Goal: Task Accomplishment & Management: Use online tool/utility

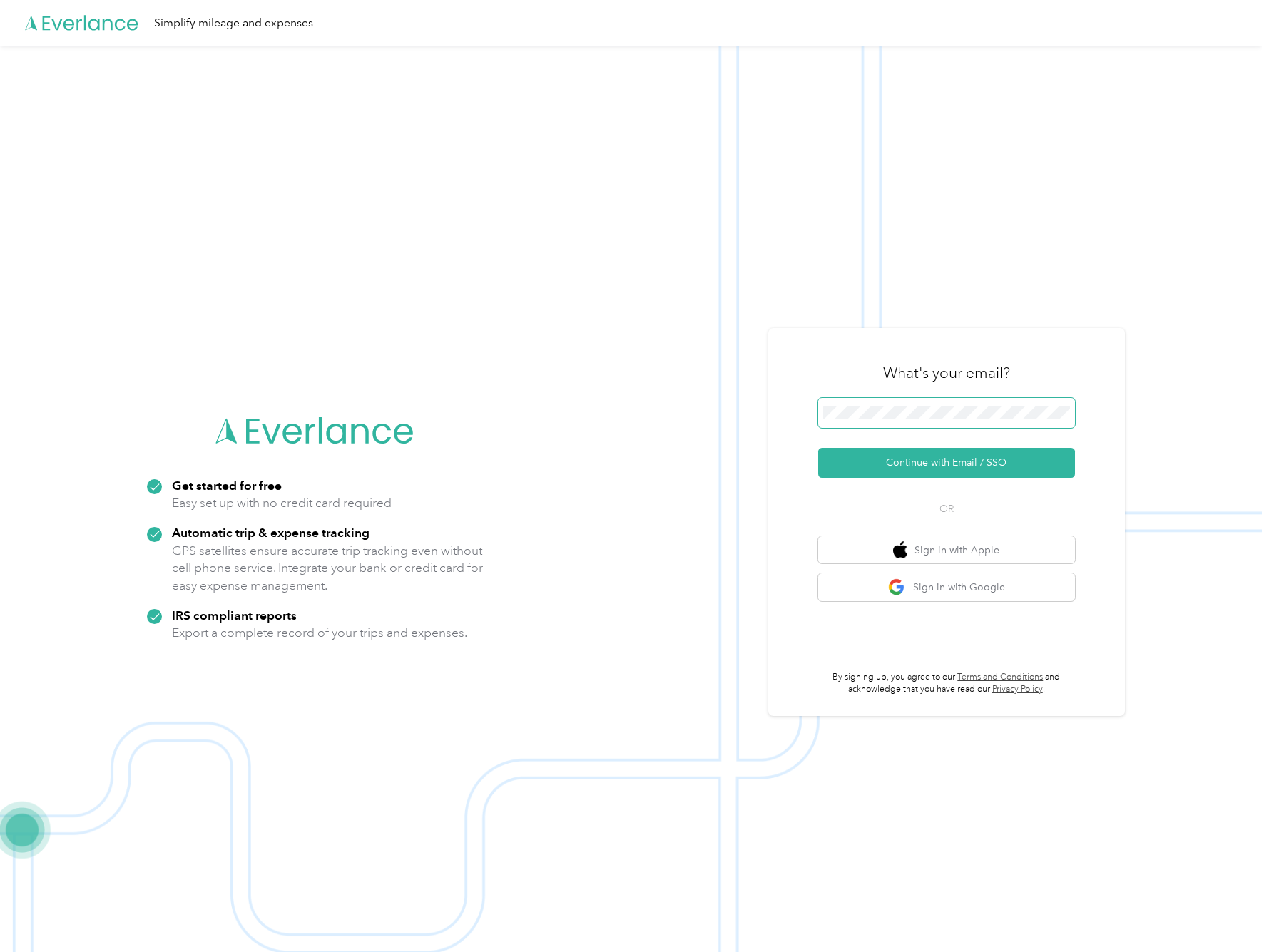
click at [951, 464] on button "Continue with Email / SSO" at bounding box center [946, 463] width 257 height 30
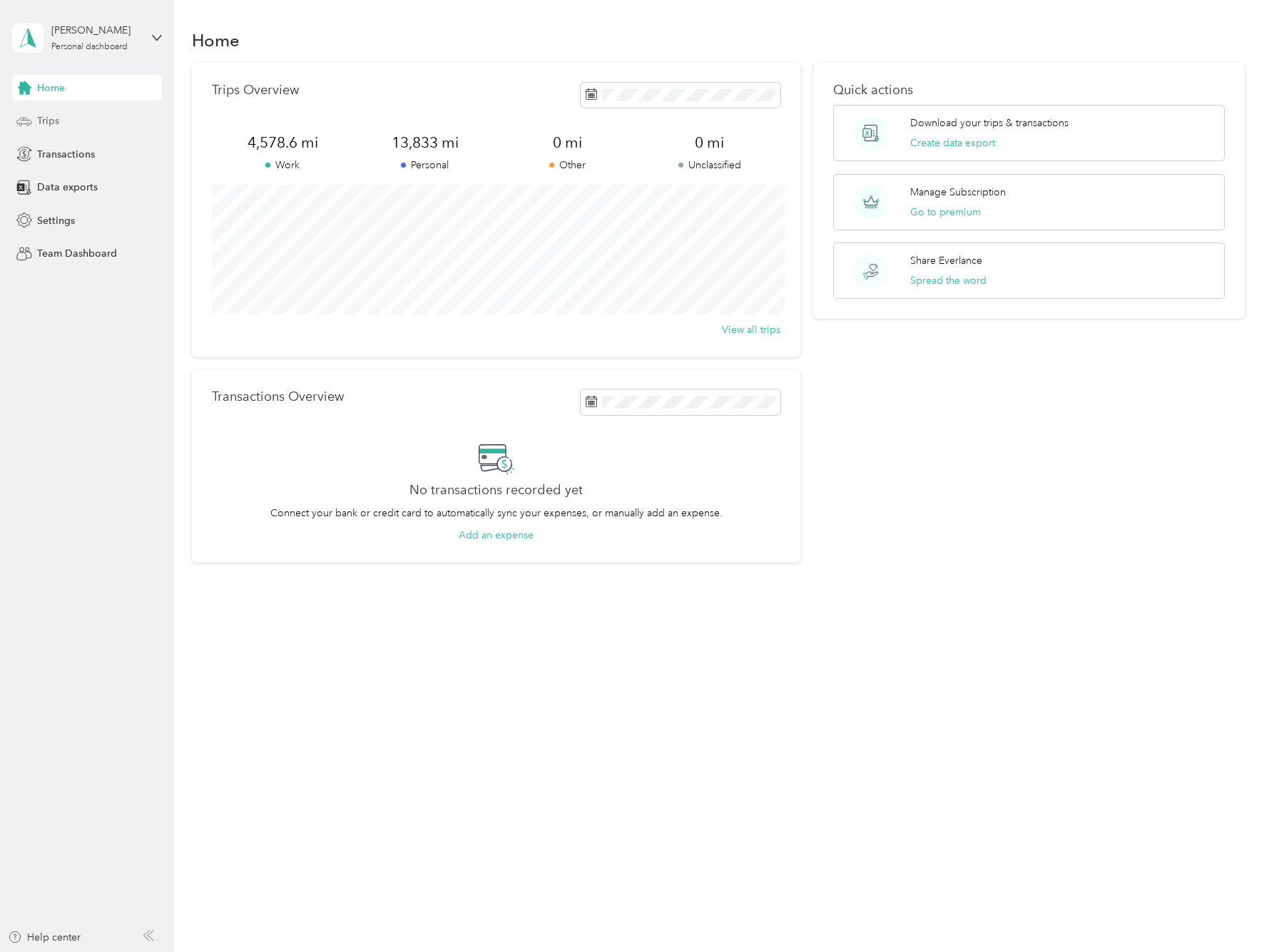
click at [51, 118] on span "Trips" at bounding box center [48, 121] width 22 height 15
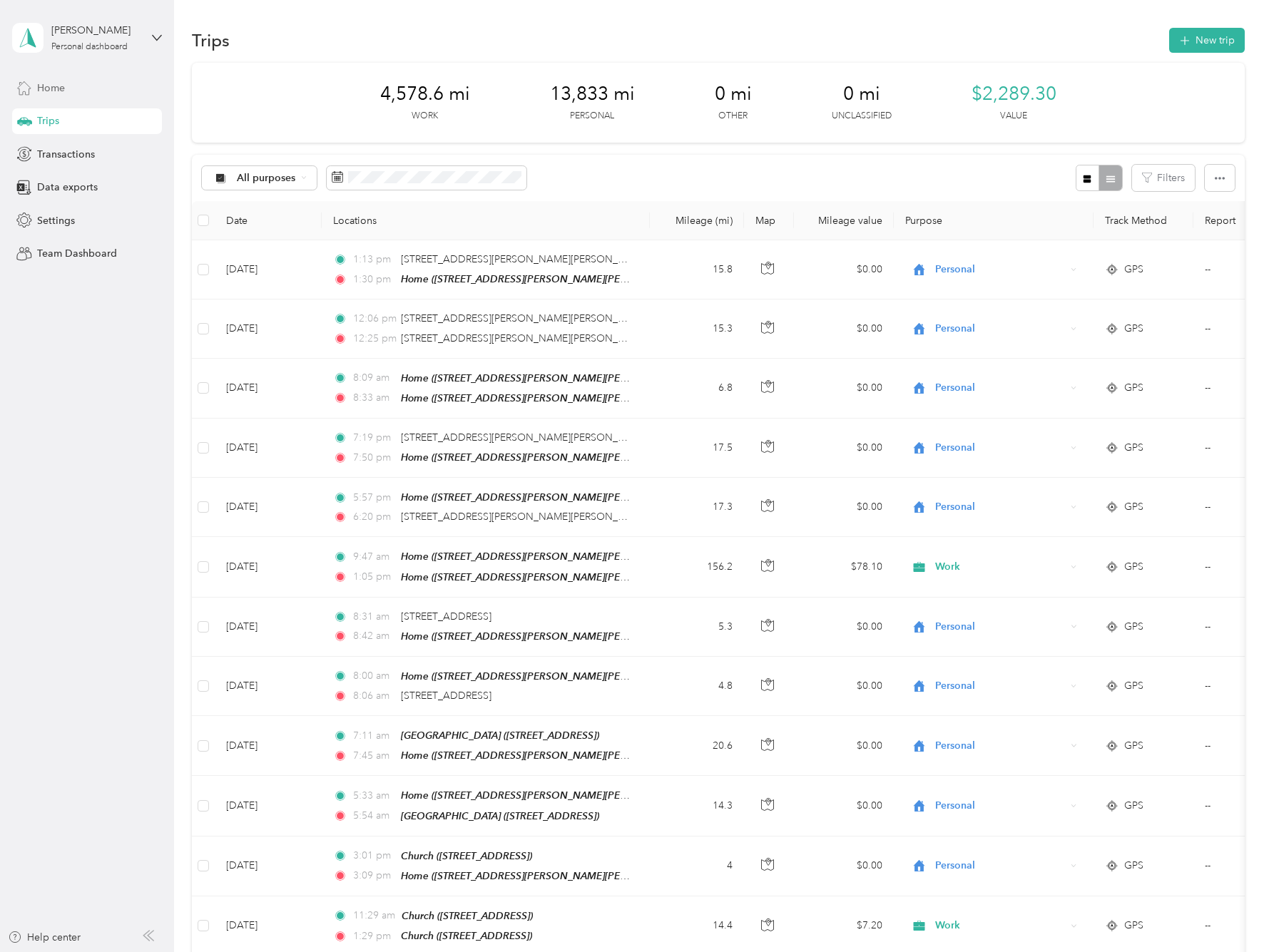
click at [48, 83] on span "Home" at bounding box center [51, 88] width 28 height 15
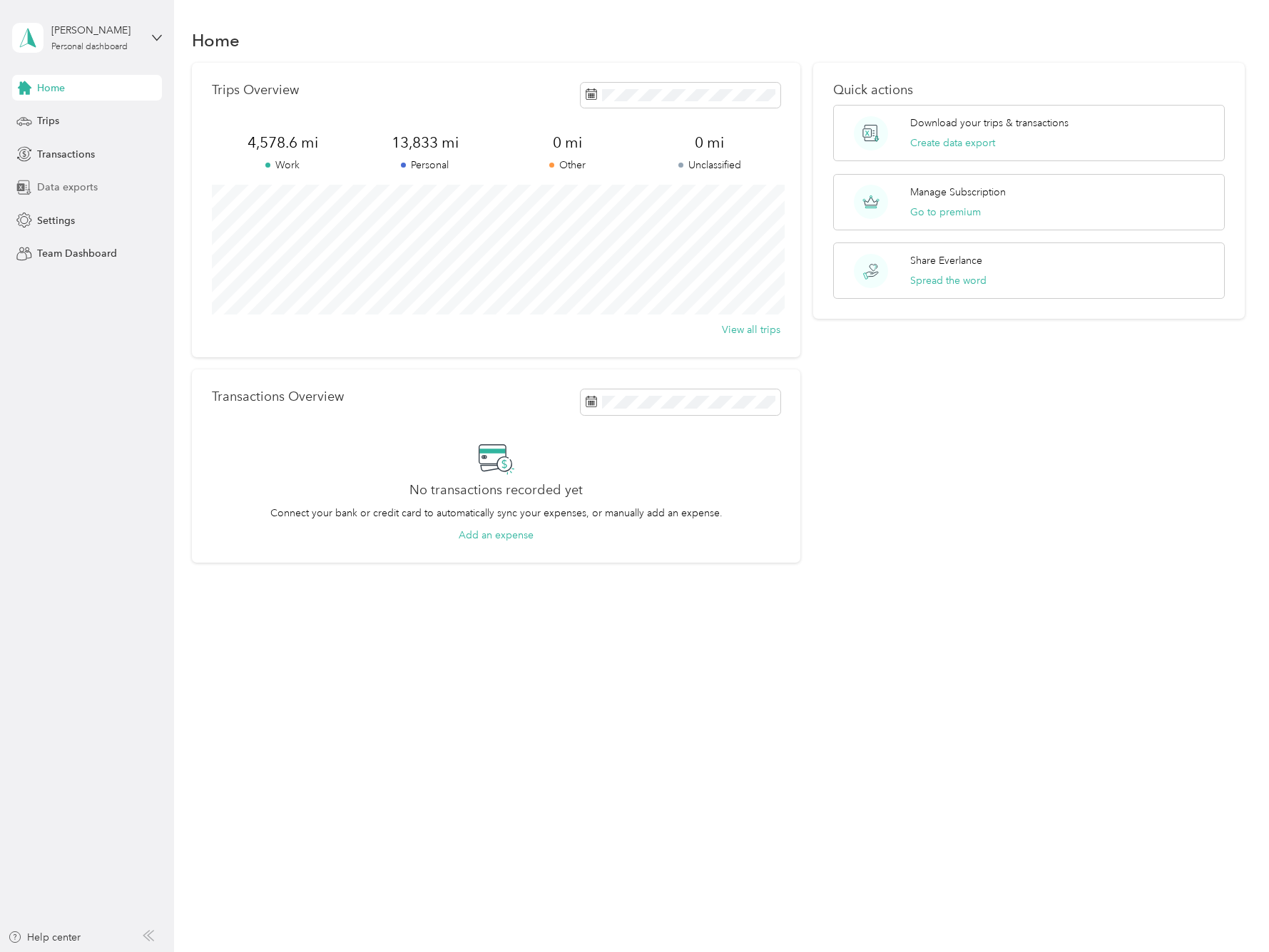
click at [69, 187] on span "Data exports" at bounding box center [67, 186] width 61 height 15
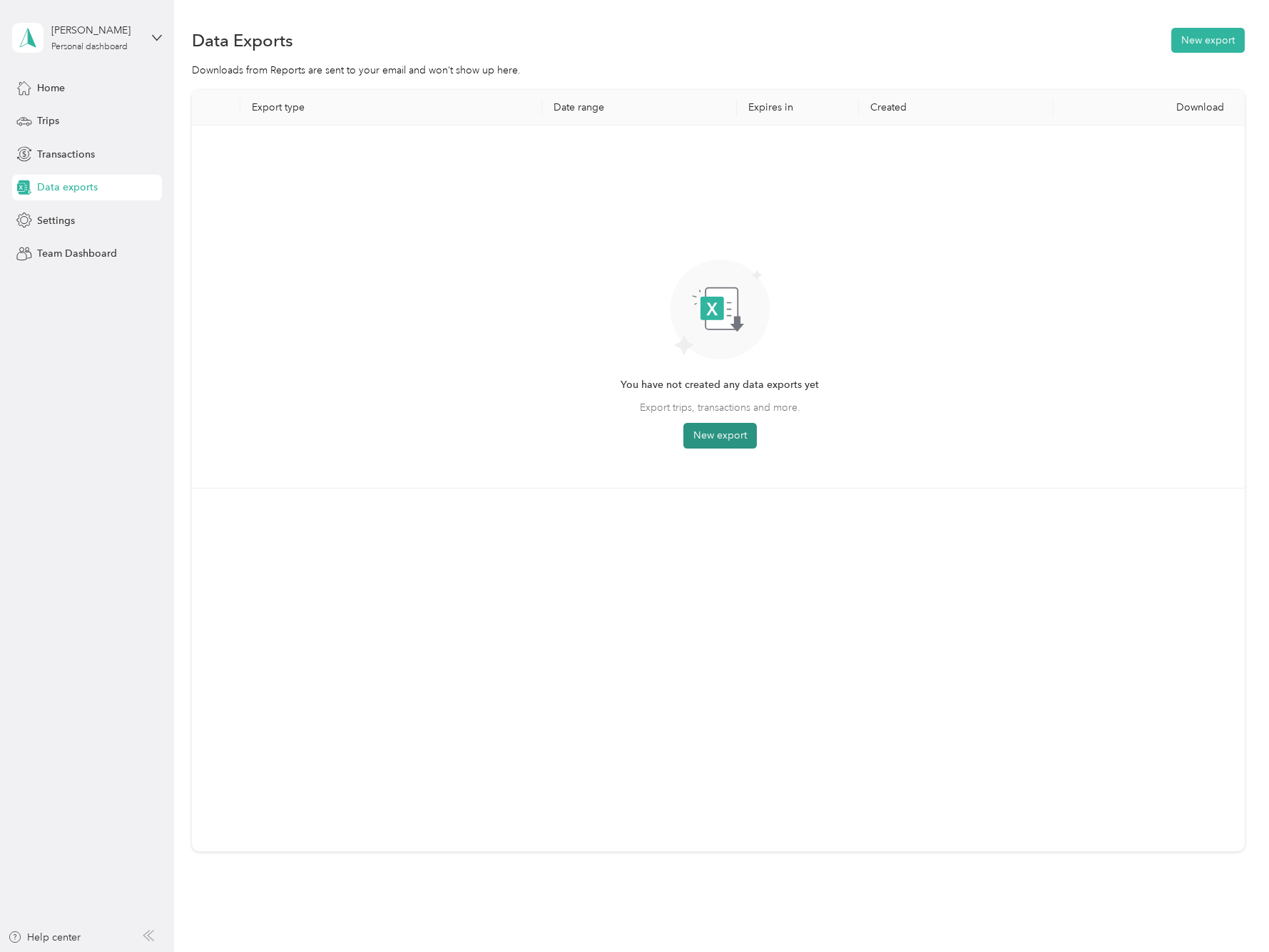
click at [717, 431] on button "New export" at bounding box center [720, 435] width 73 height 25
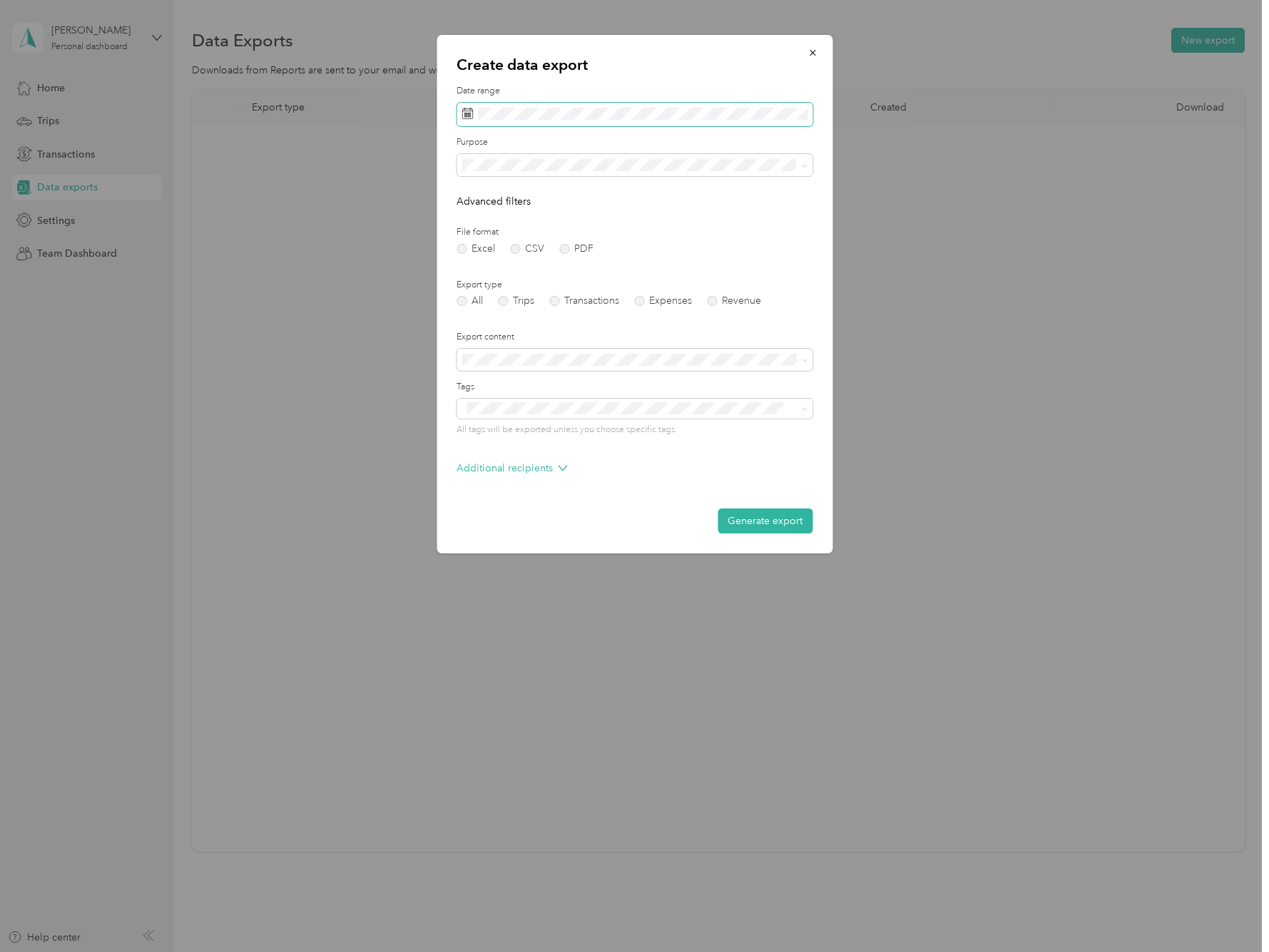
click at [623, 120] on span at bounding box center [634, 115] width 356 height 24
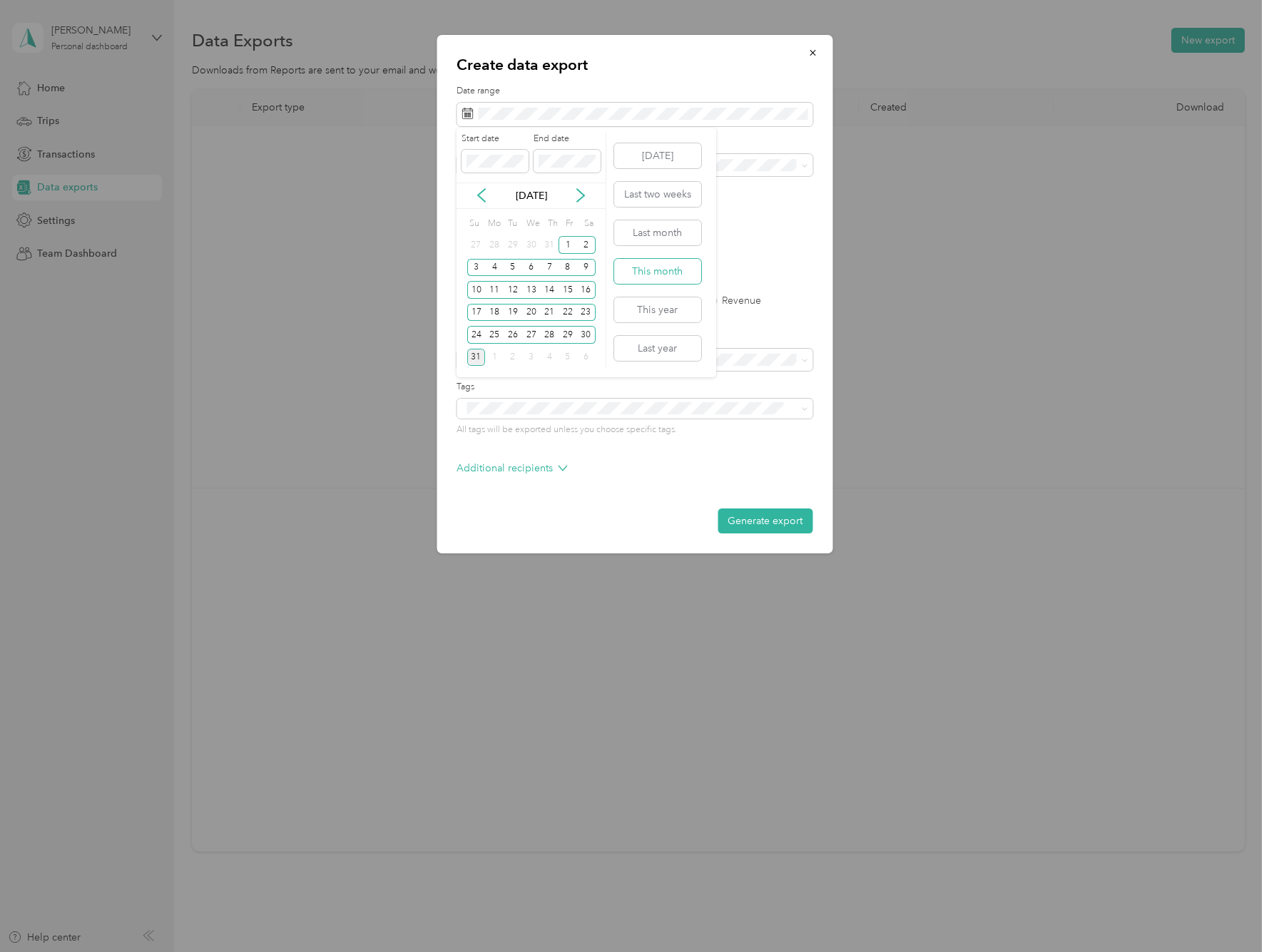
click at [654, 269] on button "This month" at bounding box center [657, 272] width 87 height 25
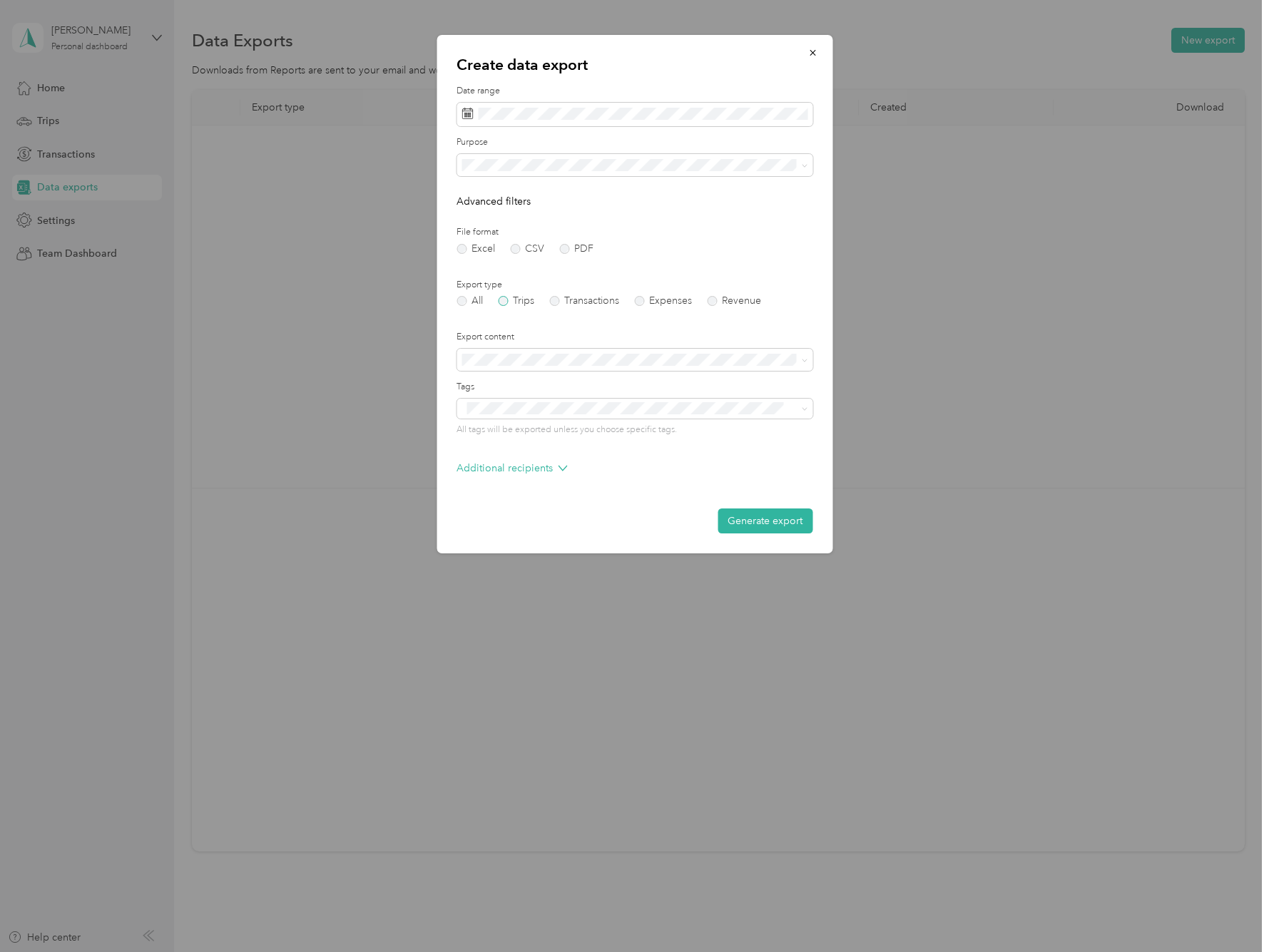
click at [505, 299] on label "Trips" at bounding box center [516, 301] width 36 height 10
click at [510, 384] on li "Summary only" at bounding box center [634, 383] width 356 height 25
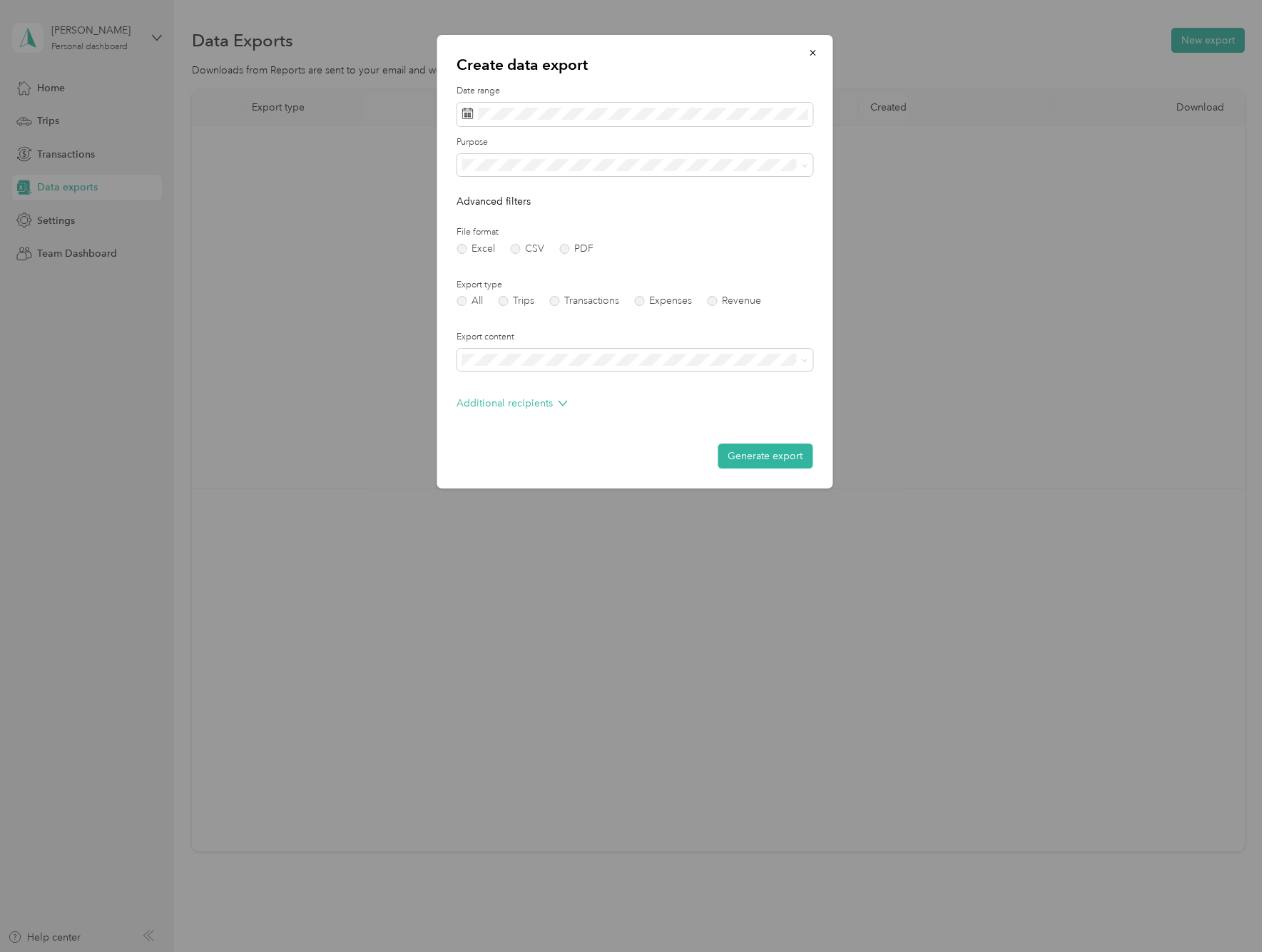
click at [518, 380] on span "Summary only" at bounding box center [498, 376] width 64 height 12
click at [489, 209] on span "Work" at bounding box center [478, 214] width 24 height 12
click at [773, 449] on button "Generate export" at bounding box center [765, 456] width 95 height 25
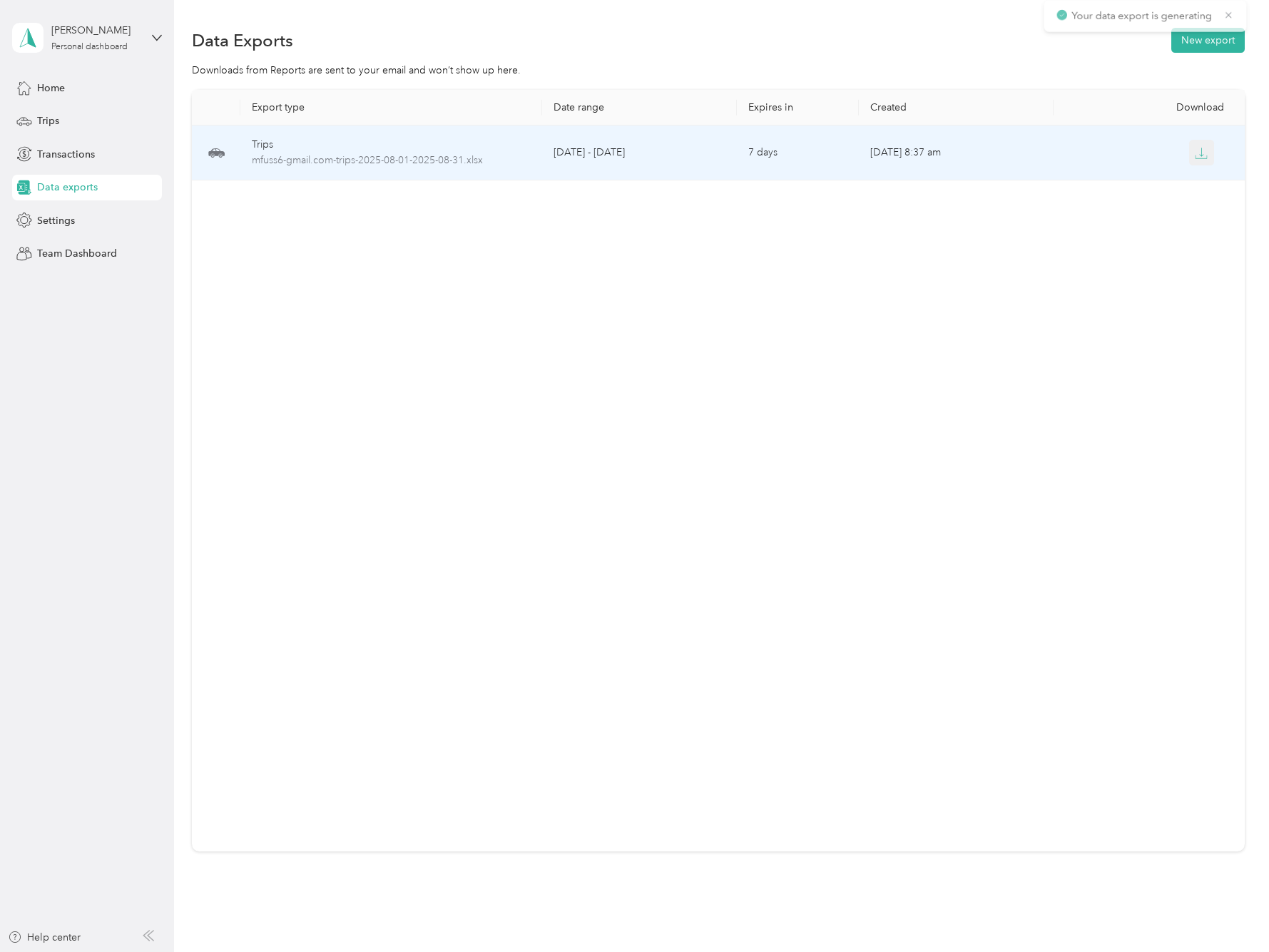
click at [1201, 156] on icon "button" at bounding box center [1201, 153] width 13 height 13
